Goal: Task Accomplishment & Management: Complete application form

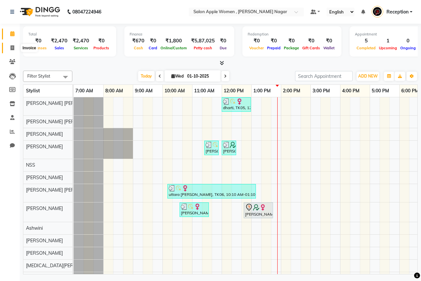
click at [12, 45] on icon at bounding box center [13, 47] width 4 height 5
select select "service"
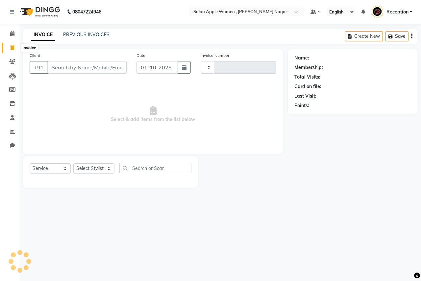
type input "2926"
select select "96"
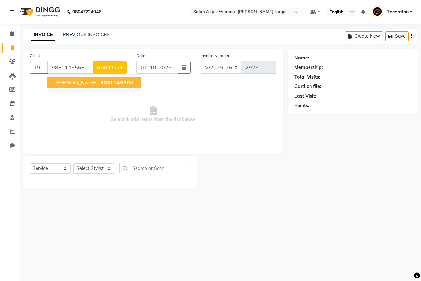
type input "9881145568"
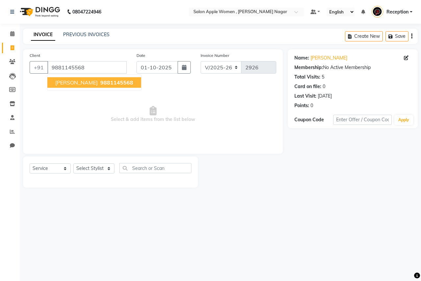
click at [86, 84] on span "[PERSON_NAME]" at bounding box center [76, 82] width 42 height 7
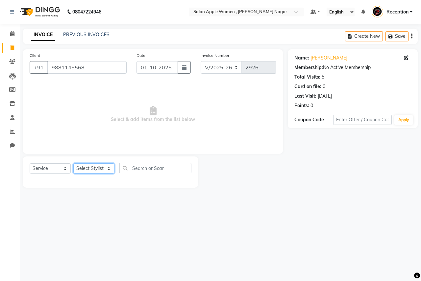
click at [90, 170] on select "Select Stylist [PERSON_NAME] [PERSON_NAME] [PERSON_NAME] [PERSON_NAME] Jyoti Ra…" at bounding box center [93, 168] width 41 height 10
select select "70311"
click at [73, 163] on select "Select Stylist [PERSON_NAME] [PERSON_NAME] [PERSON_NAME] [PERSON_NAME] Jyoti Ra…" at bounding box center [93, 168] width 41 height 10
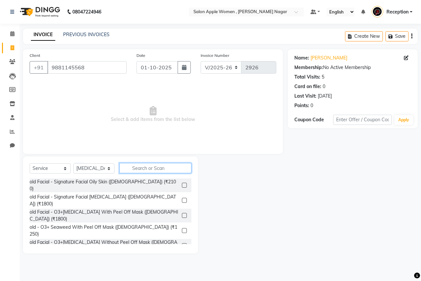
click at [149, 169] on input "text" at bounding box center [155, 168] width 72 height 10
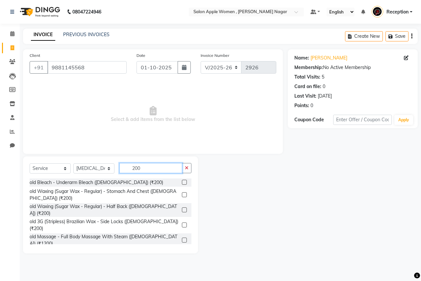
type input "200"
click at [182, 181] on label at bounding box center [184, 182] width 5 height 5
click at [182, 181] on input "checkbox" at bounding box center [184, 183] width 4 height 4
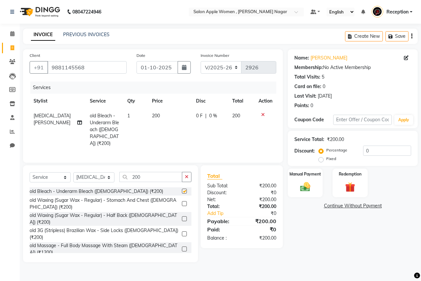
checkbox input "false"
click at [157, 176] on input "200" at bounding box center [150, 177] width 63 height 10
type input "2"
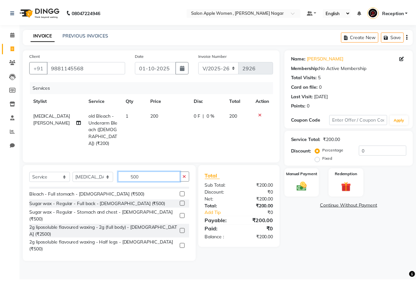
scroll to position [197, 0]
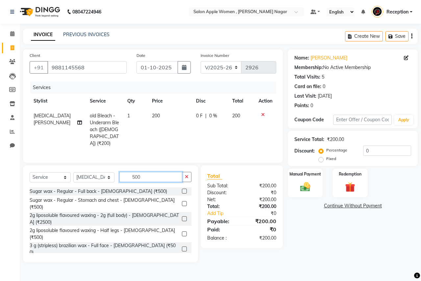
type input "500"
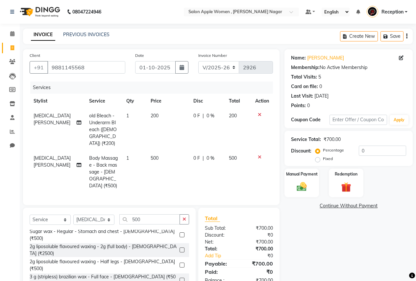
checkbox input "false"
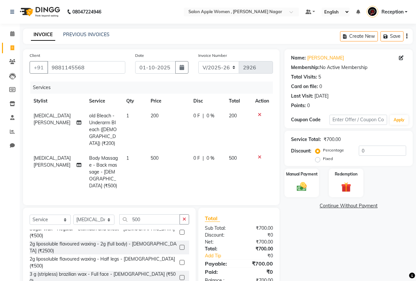
scroll to position [208, 0]
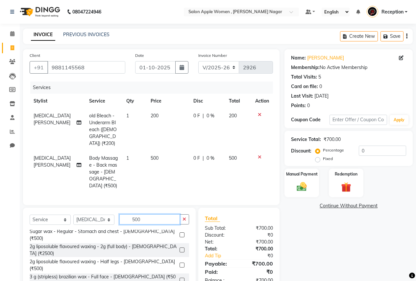
click at [157, 214] on input "500" at bounding box center [149, 219] width 61 height 10
type input "5"
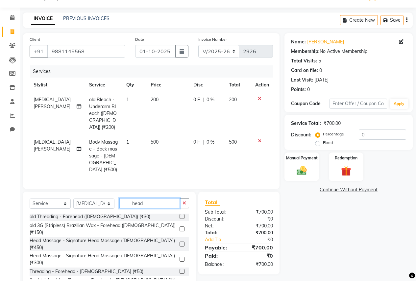
scroll to position [25, 0]
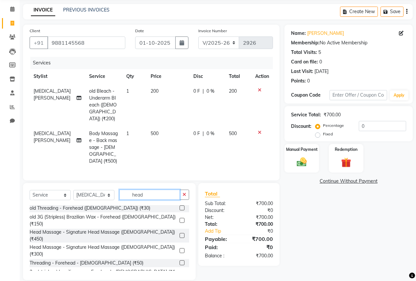
type input "head"
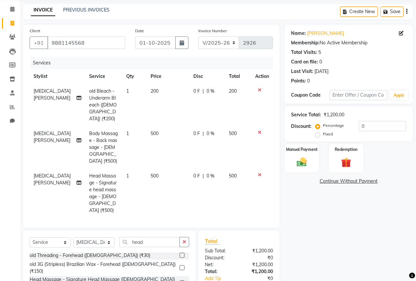
checkbox input "false"
click at [290, 160] on div "Manual Payment" at bounding box center [302, 158] width 36 height 30
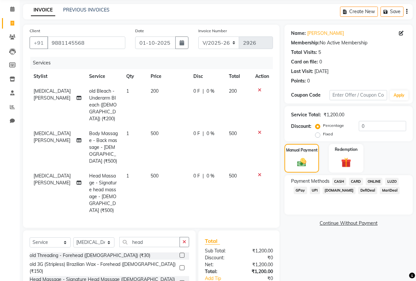
click at [342, 181] on span "CASH" at bounding box center [339, 182] width 14 height 8
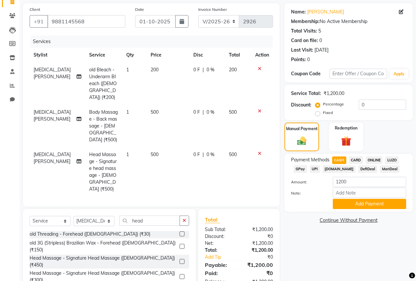
scroll to position [58, 0]
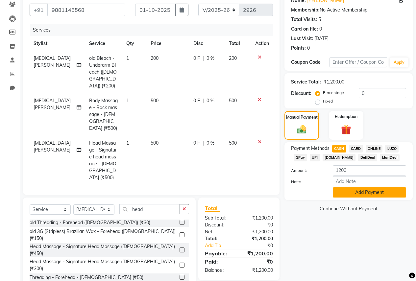
click at [372, 192] on button "Add Payment" at bounding box center [369, 192] width 73 height 10
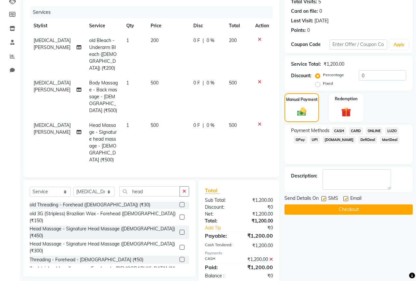
scroll to position [76, 0]
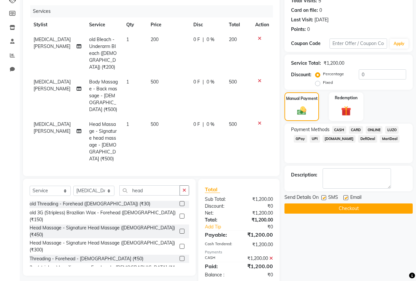
click at [369, 208] on button "Checkout" at bounding box center [348, 209] width 128 height 10
